Goal: Information Seeking & Learning: Learn about a topic

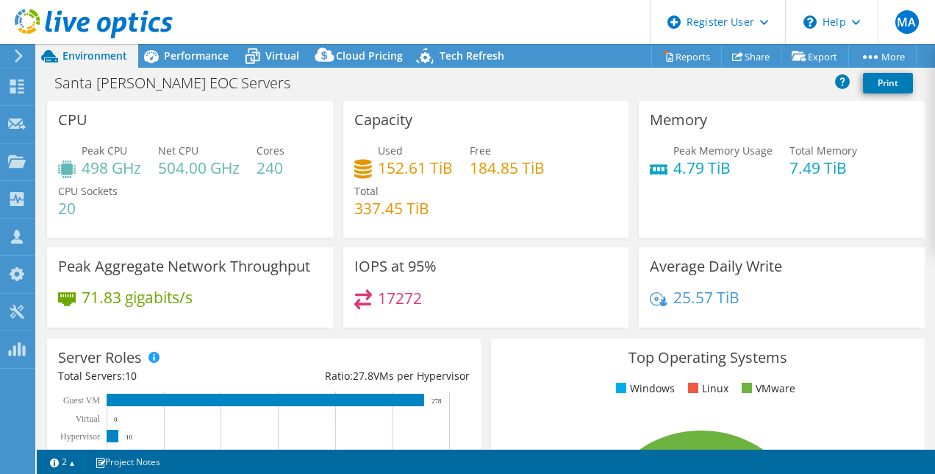
click at [383, 173] on h4 "152.61 TiB" at bounding box center [415, 168] width 75 height 16
drag, startPoint x: 383, startPoint y: 173, endPoint x: 424, endPoint y: 226, distance: 66.6
click at [424, 226] on div "Used 152.61 TiB Free 184.85 TiB Total 337.45 TiB" at bounding box center [486, 187] width 264 height 88
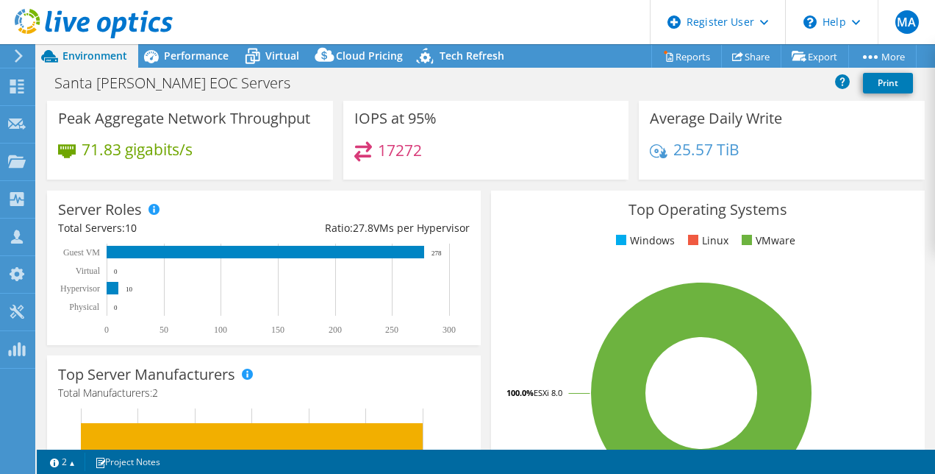
scroll to position [143, 0]
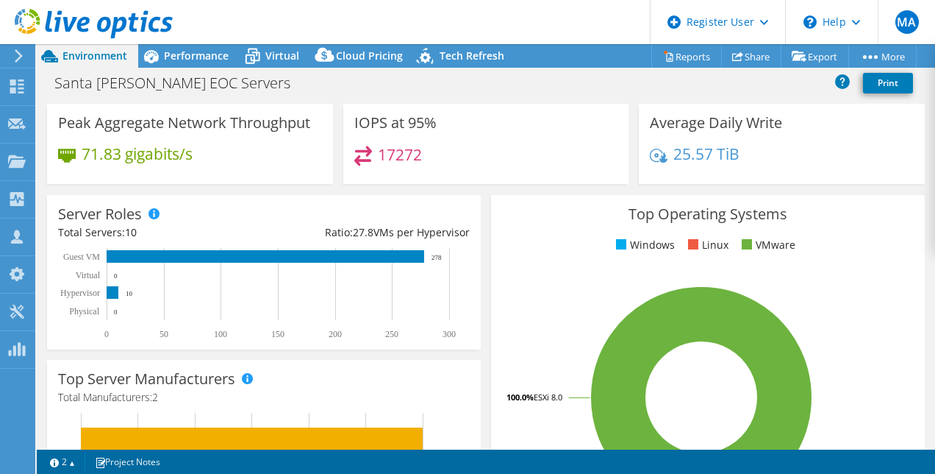
click at [403, 154] on h4 "17272" at bounding box center [400, 154] width 44 height 16
drag, startPoint x: 403, startPoint y: 154, endPoint x: 310, endPoint y: 143, distance: 93.3
click at [310, 143] on div "Peak Aggregate Network Throughput 71.83 gigabits/s" at bounding box center [190, 144] width 286 height 80
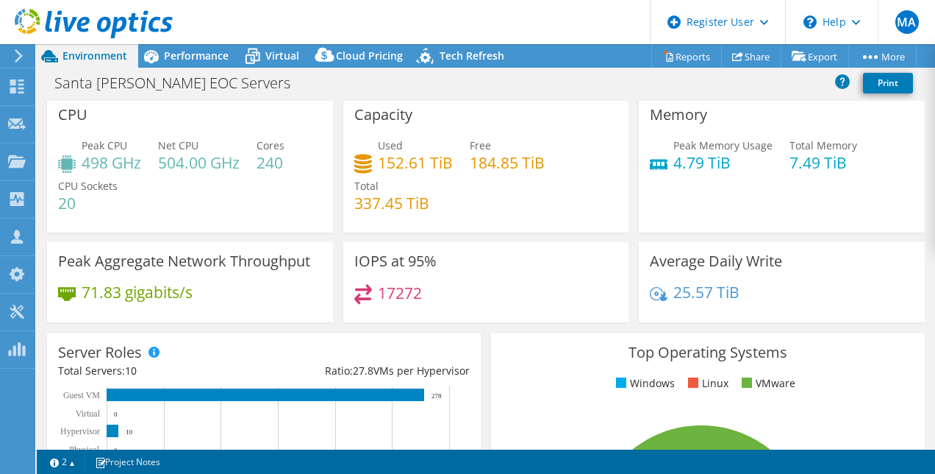
scroll to position [0, 0]
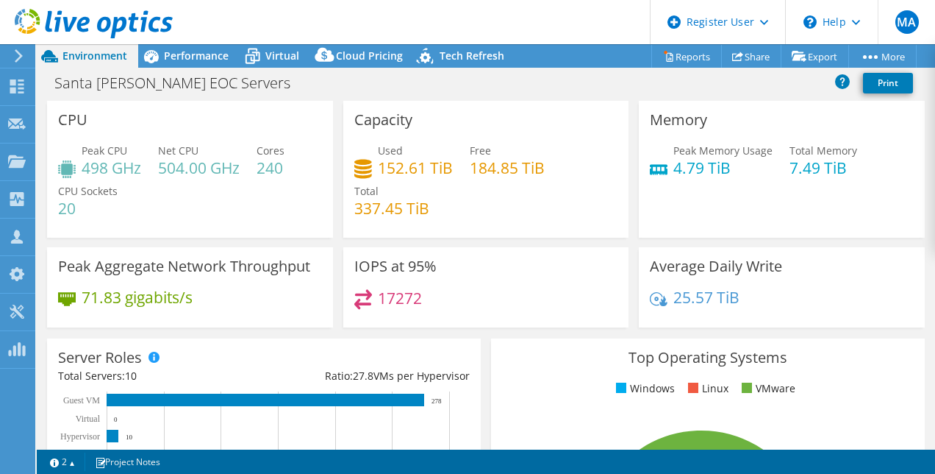
click at [477, 309] on div "17272" at bounding box center [486, 305] width 264 height 32
click at [487, 266] on div "IOPS at 95% 17272" at bounding box center [486, 287] width 286 height 80
click at [477, 87] on div "Santa [PERSON_NAME] EOC Servers Print" at bounding box center [486, 82] width 899 height 27
